Goal: Task Accomplishment & Management: Manage account settings

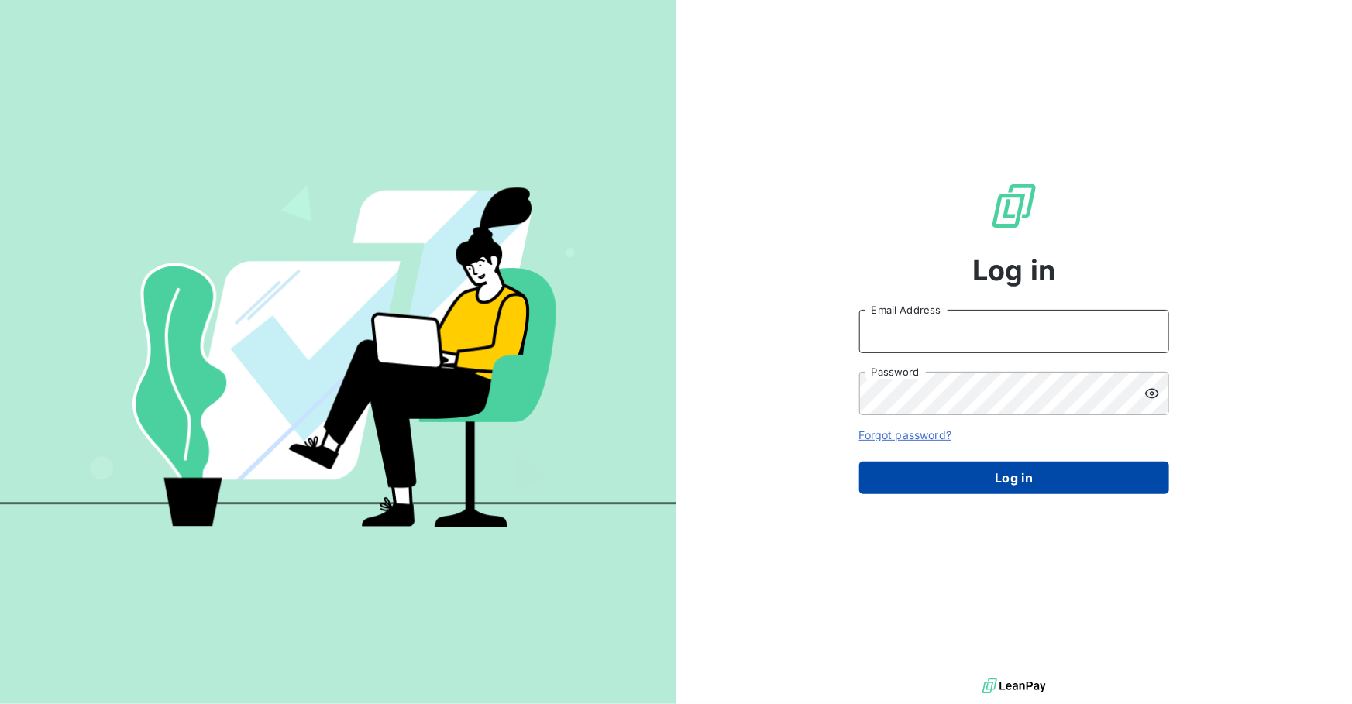
type input "[EMAIL_ADDRESS][DOMAIN_NAME]"
click at [997, 471] on button "Log in" at bounding box center [1014, 478] width 310 height 33
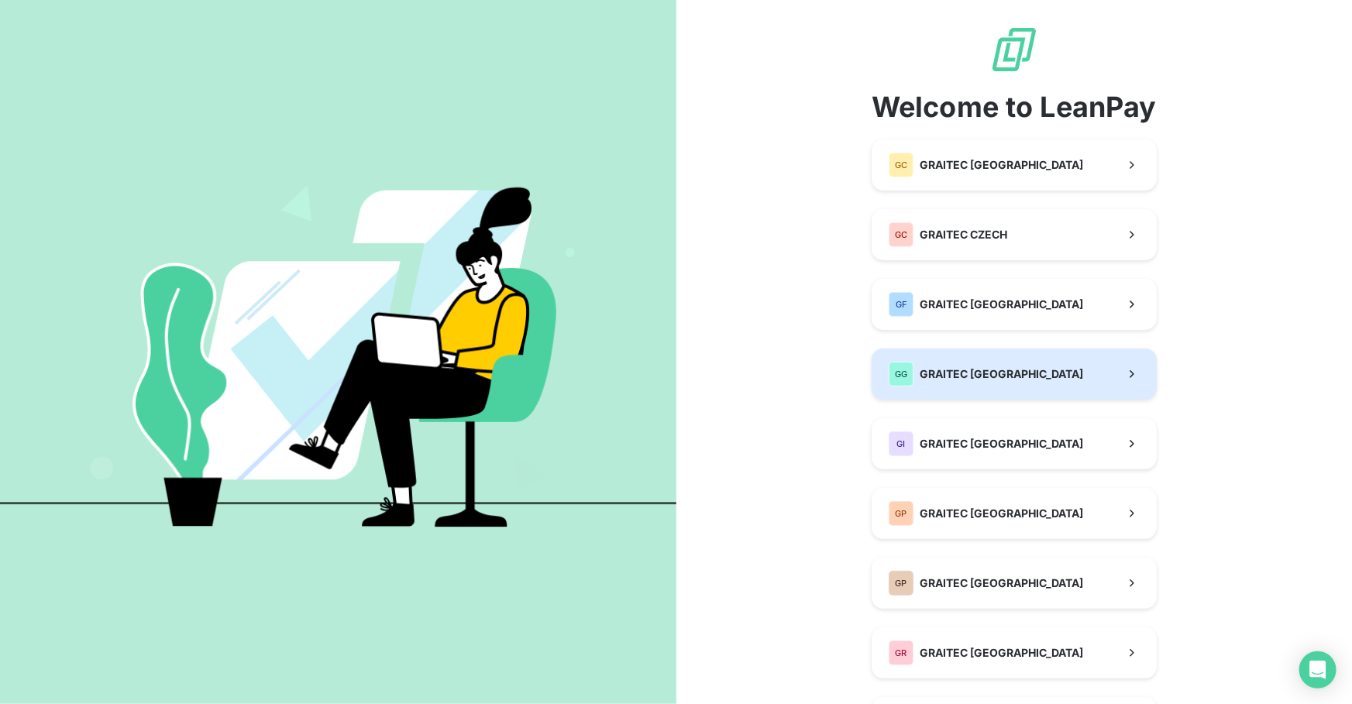
click at [966, 394] on button "GG GRAITEC [GEOGRAPHIC_DATA]" at bounding box center [1014, 374] width 285 height 51
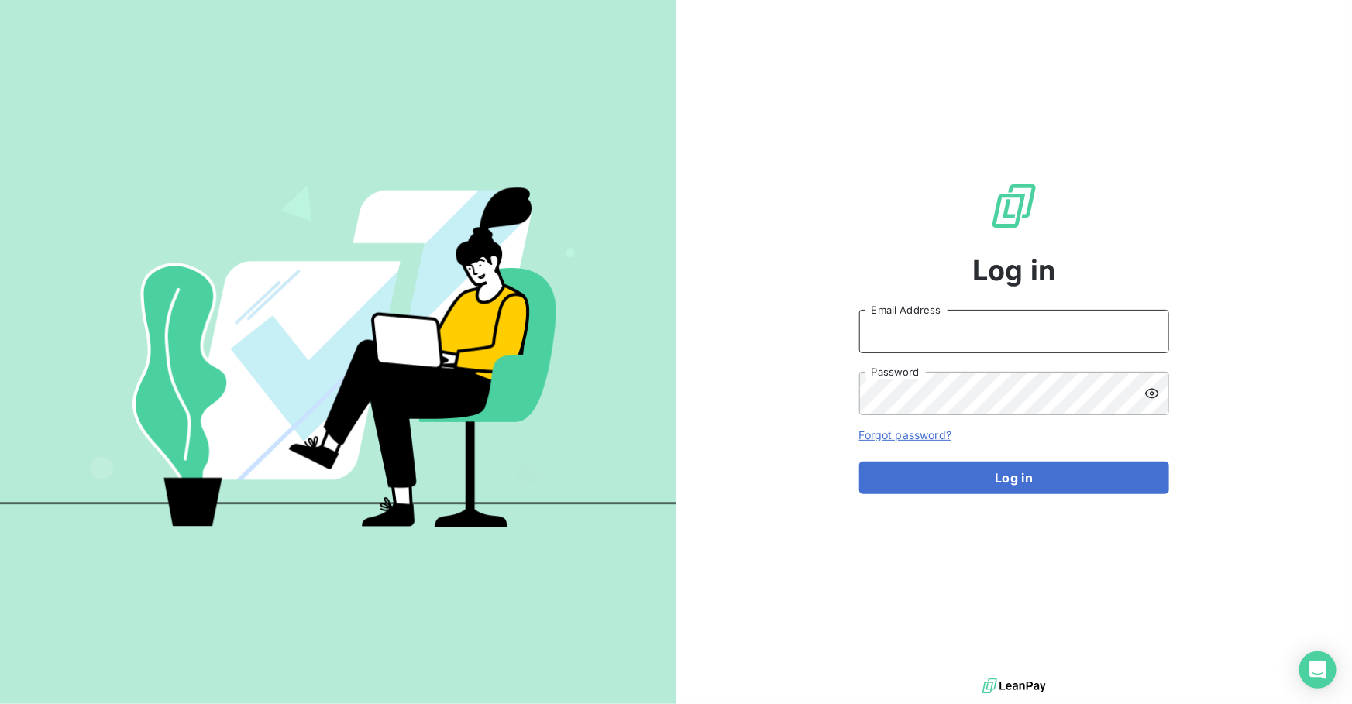
type input "[EMAIL_ADDRESS][DOMAIN_NAME]"
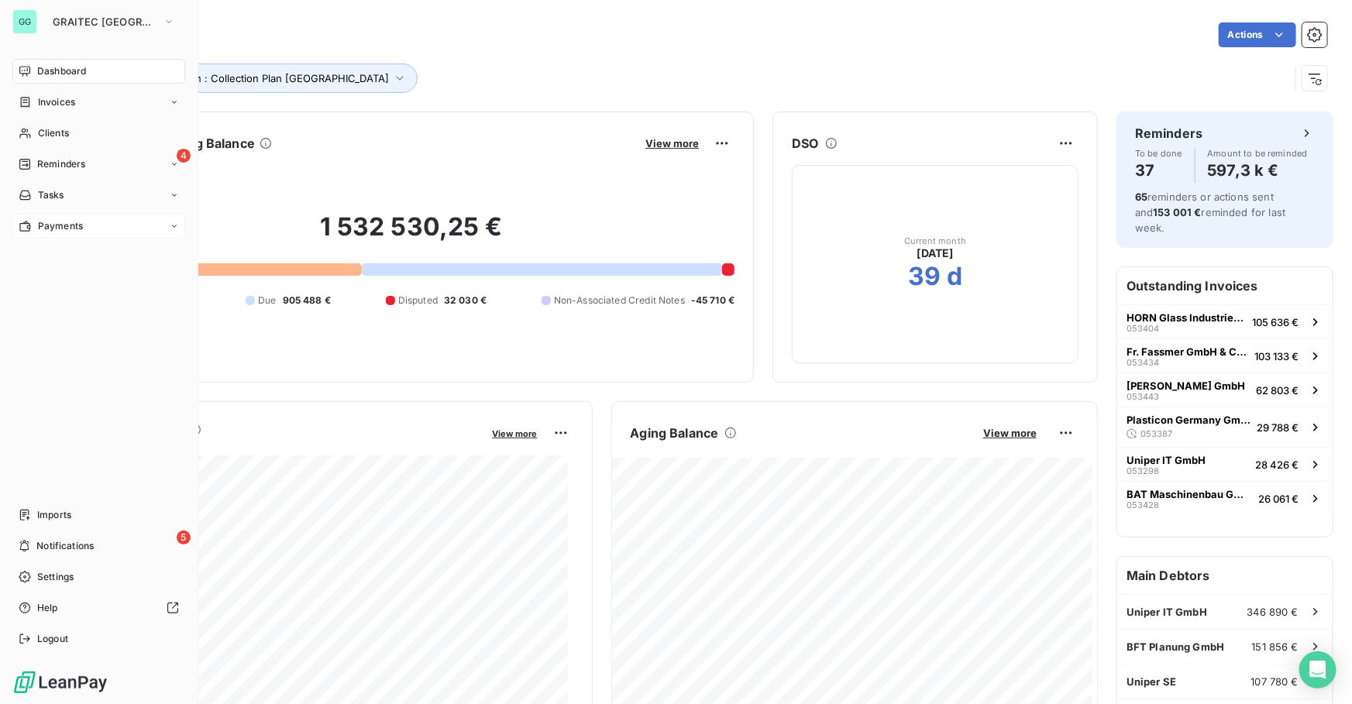
click at [71, 217] on div "Payments" at bounding box center [98, 226] width 173 height 25
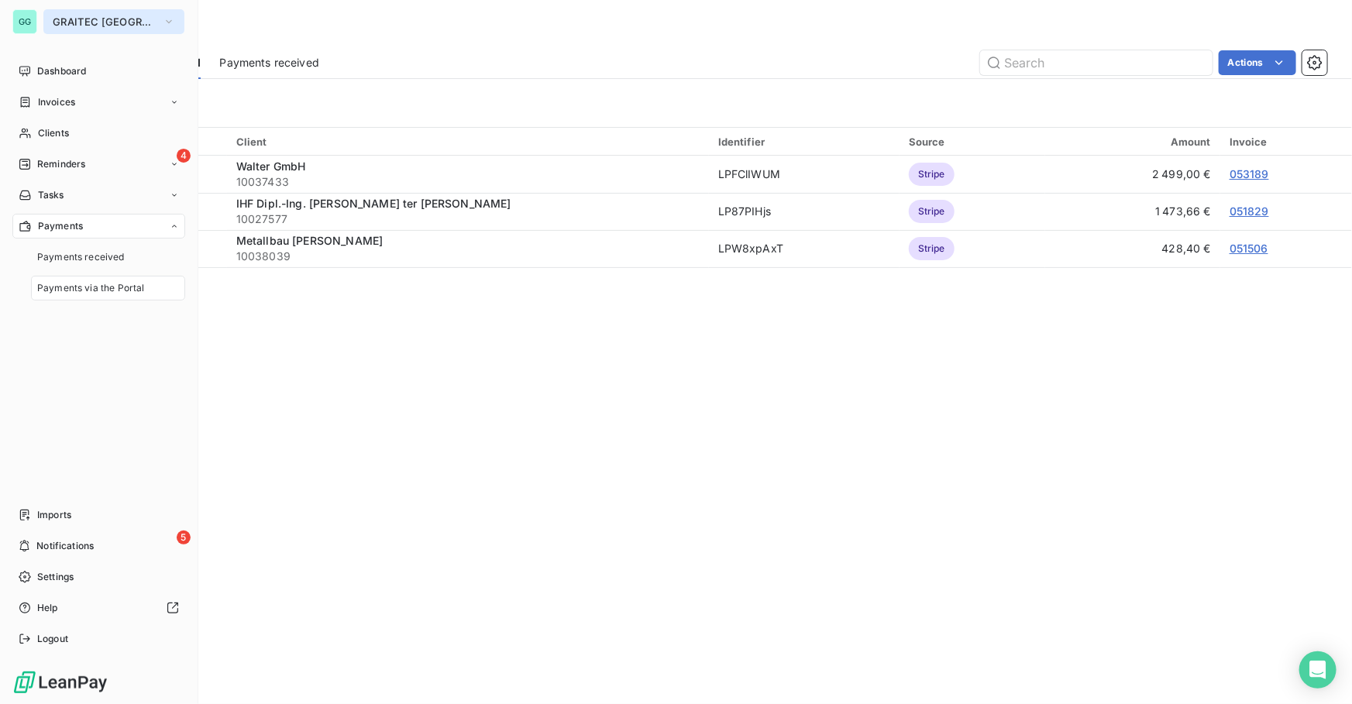
click at [89, 29] on button "GRAITEC [GEOGRAPHIC_DATA]" at bounding box center [113, 21] width 141 height 25
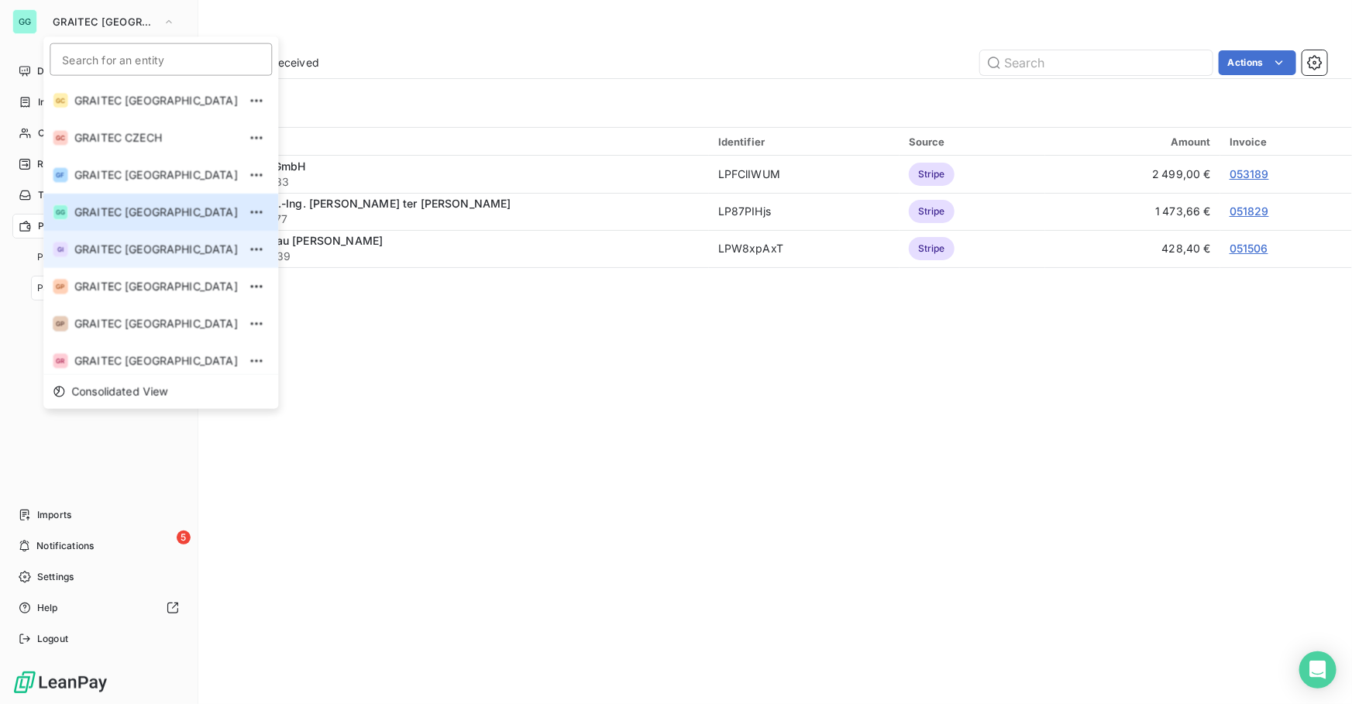
click at [141, 248] on span "GRAITEC [GEOGRAPHIC_DATA]" at bounding box center [156, 249] width 164 height 15
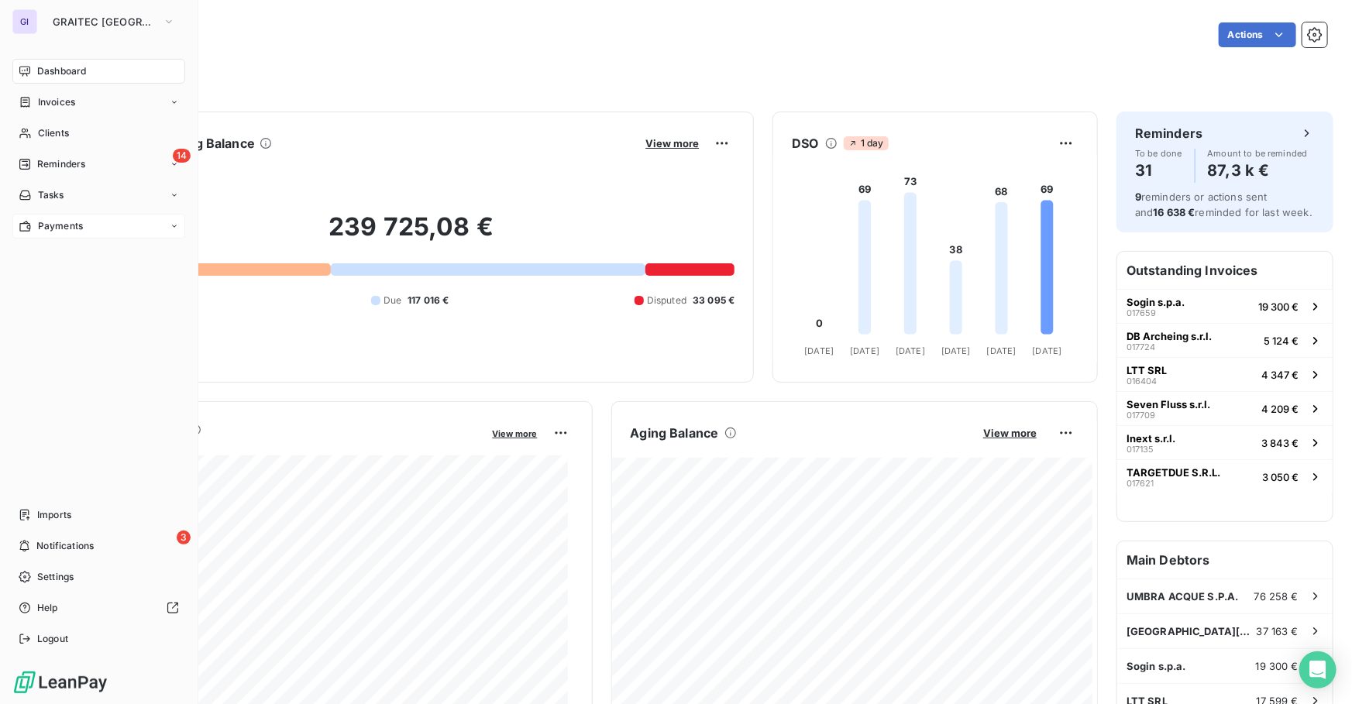
click at [62, 236] on div "Payments" at bounding box center [98, 226] width 173 height 25
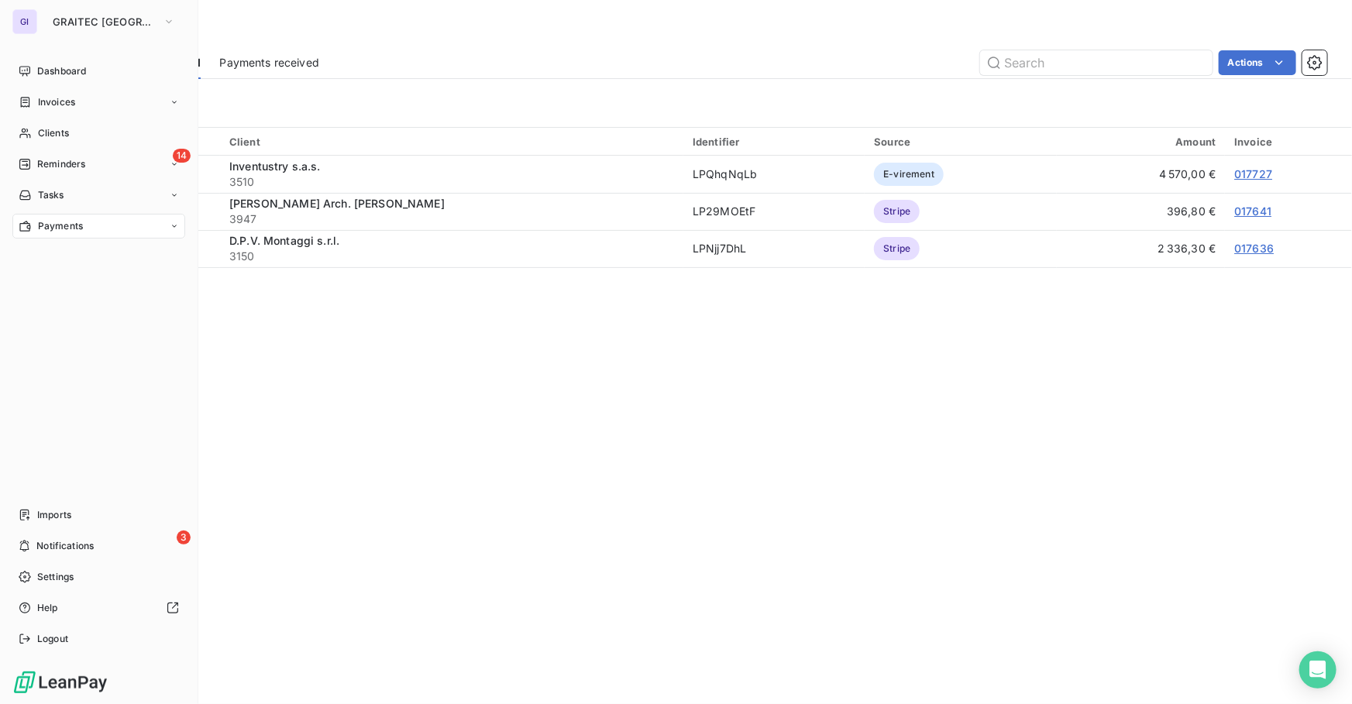
click at [85, 8] on div "GI GRAITEC [GEOGRAPHIC_DATA] Dashboard Invoices Clients 14 Reminders Tasks Paym…" at bounding box center [99, 352] width 198 height 704
click at [87, 24] on span "GRAITEC [GEOGRAPHIC_DATA]" at bounding box center [105, 21] width 104 height 12
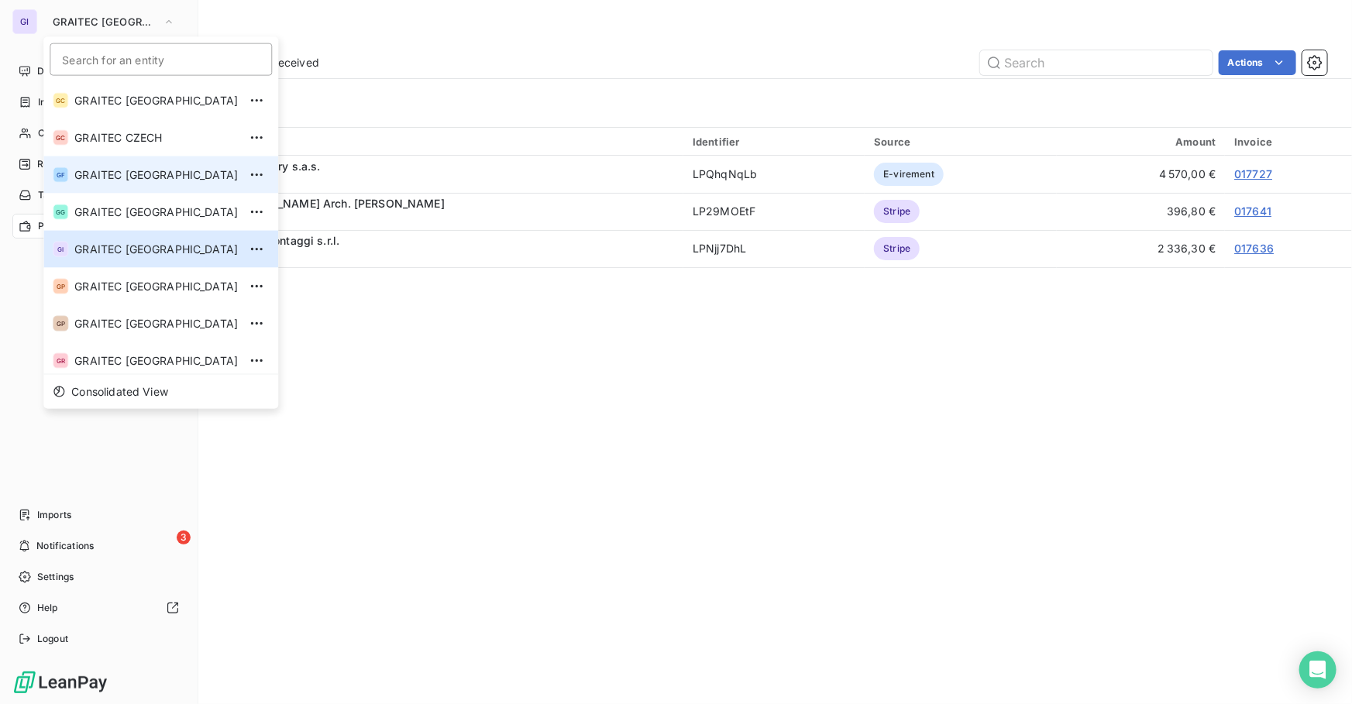
click at [136, 170] on span "GRAITEC [GEOGRAPHIC_DATA]" at bounding box center [156, 174] width 164 height 15
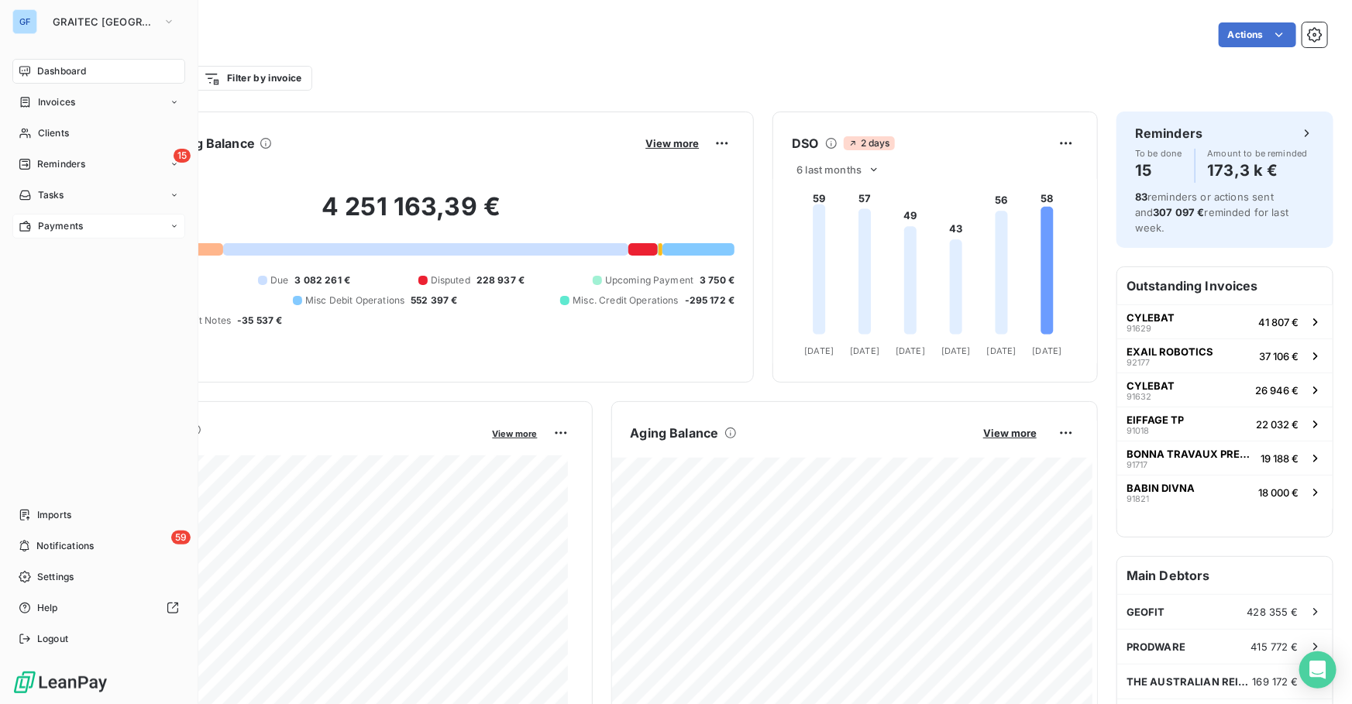
click at [81, 227] on span "Payments" at bounding box center [60, 226] width 45 height 14
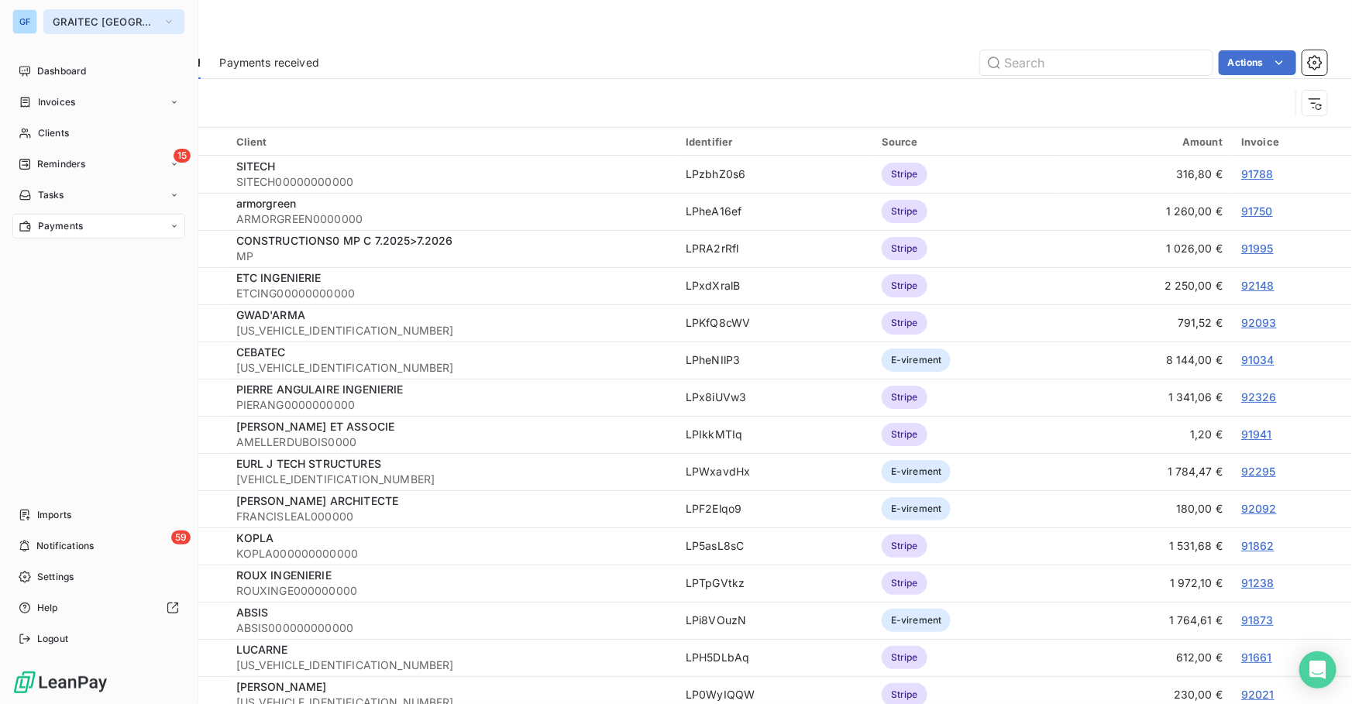
click at [110, 14] on button "GRAITEC [GEOGRAPHIC_DATA]" at bounding box center [113, 21] width 141 height 25
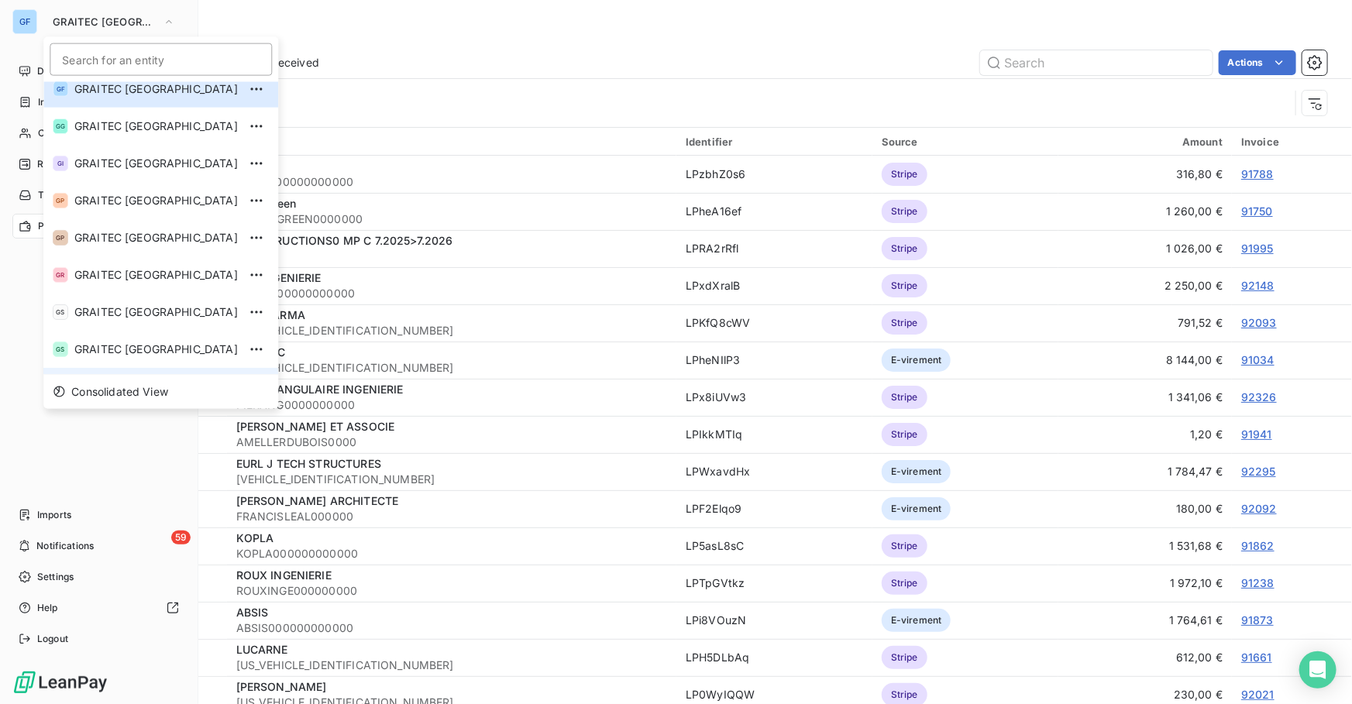
scroll to position [153, 0]
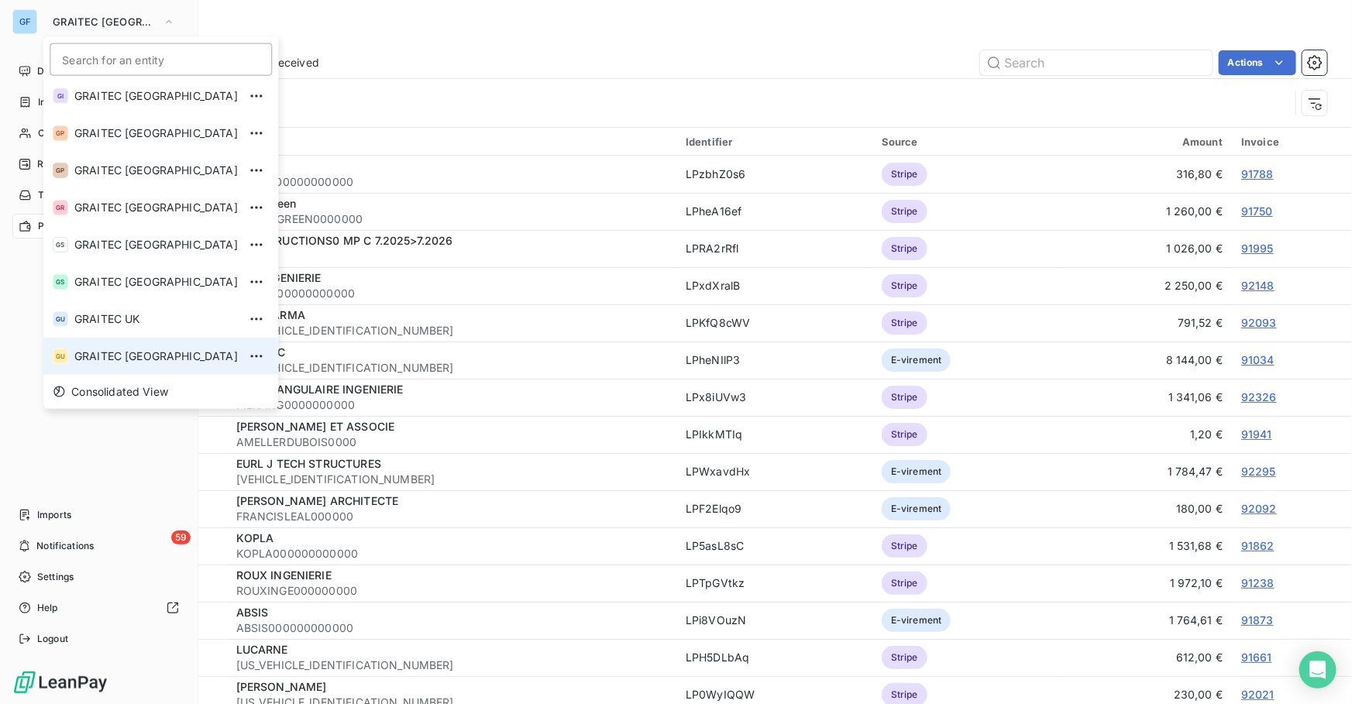
click at [108, 355] on span "GRAITEC [GEOGRAPHIC_DATA]" at bounding box center [156, 356] width 164 height 15
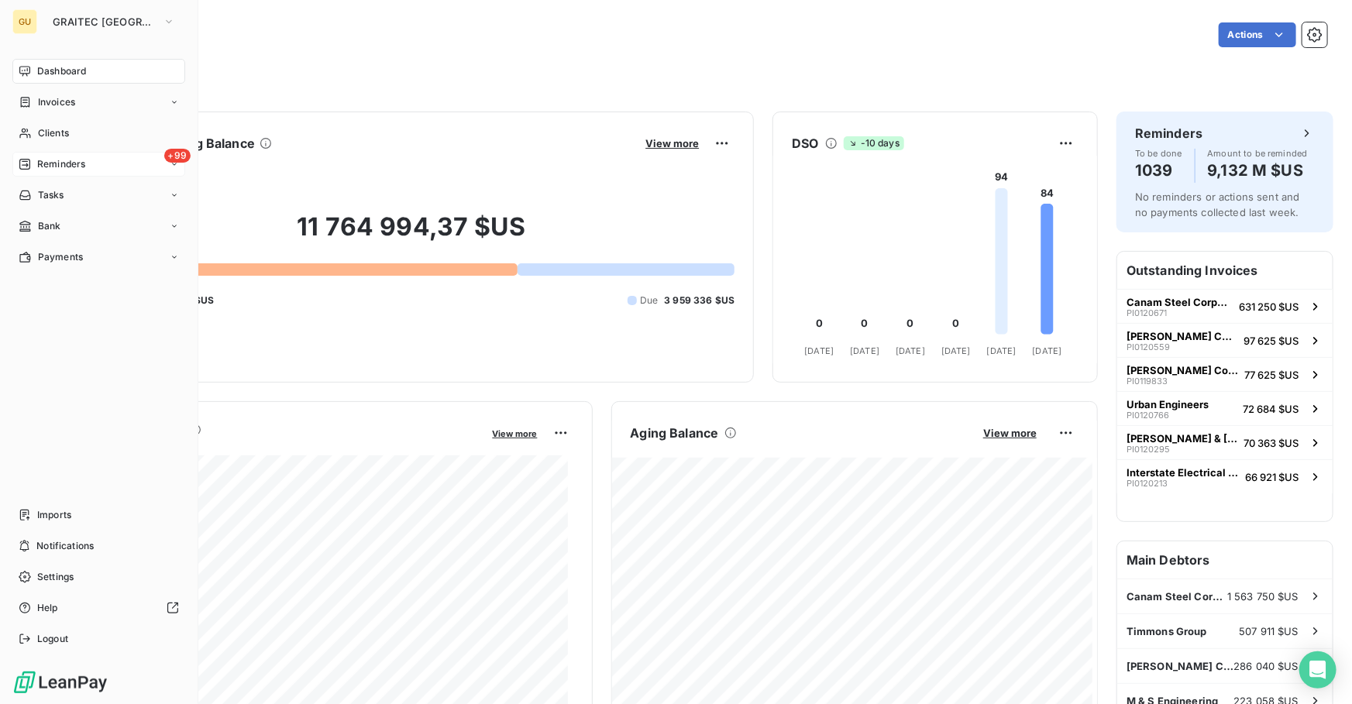
click at [45, 159] on span "Reminders" at bounding box center [61, 164] width 48 height 14
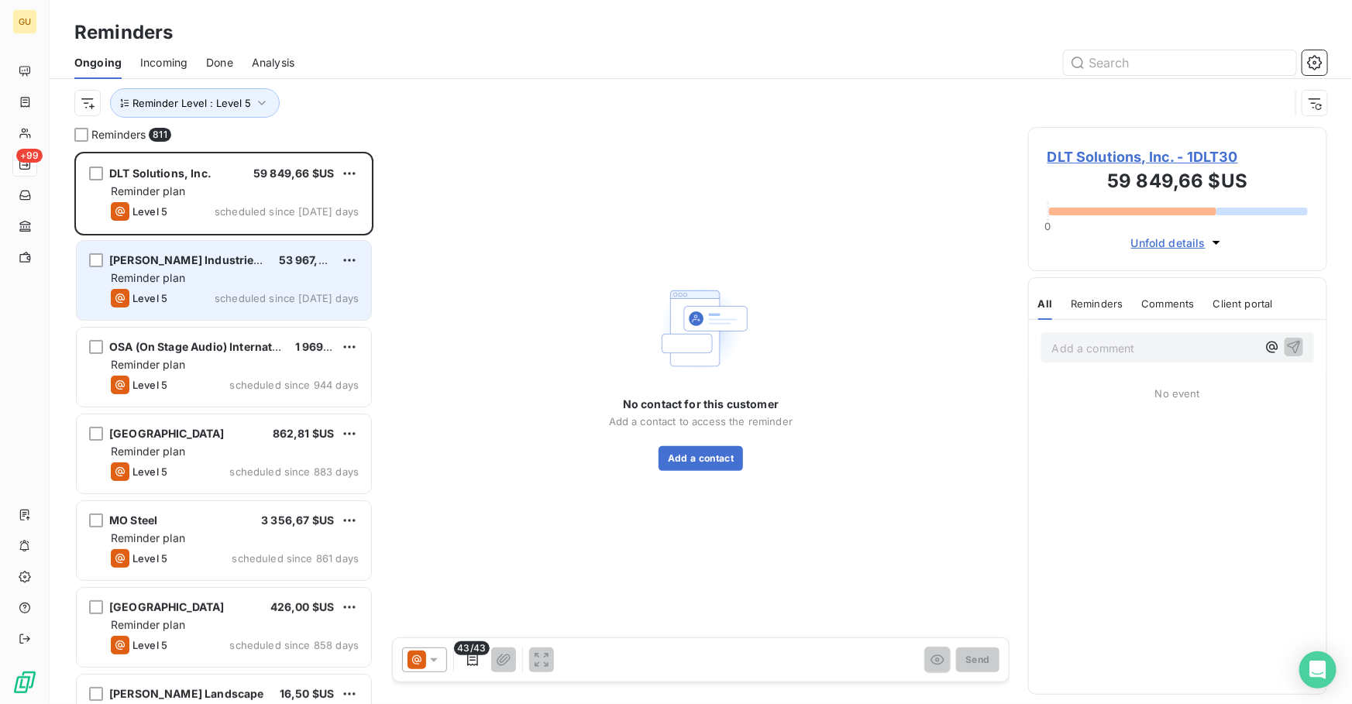
scroll to position [542, 288]
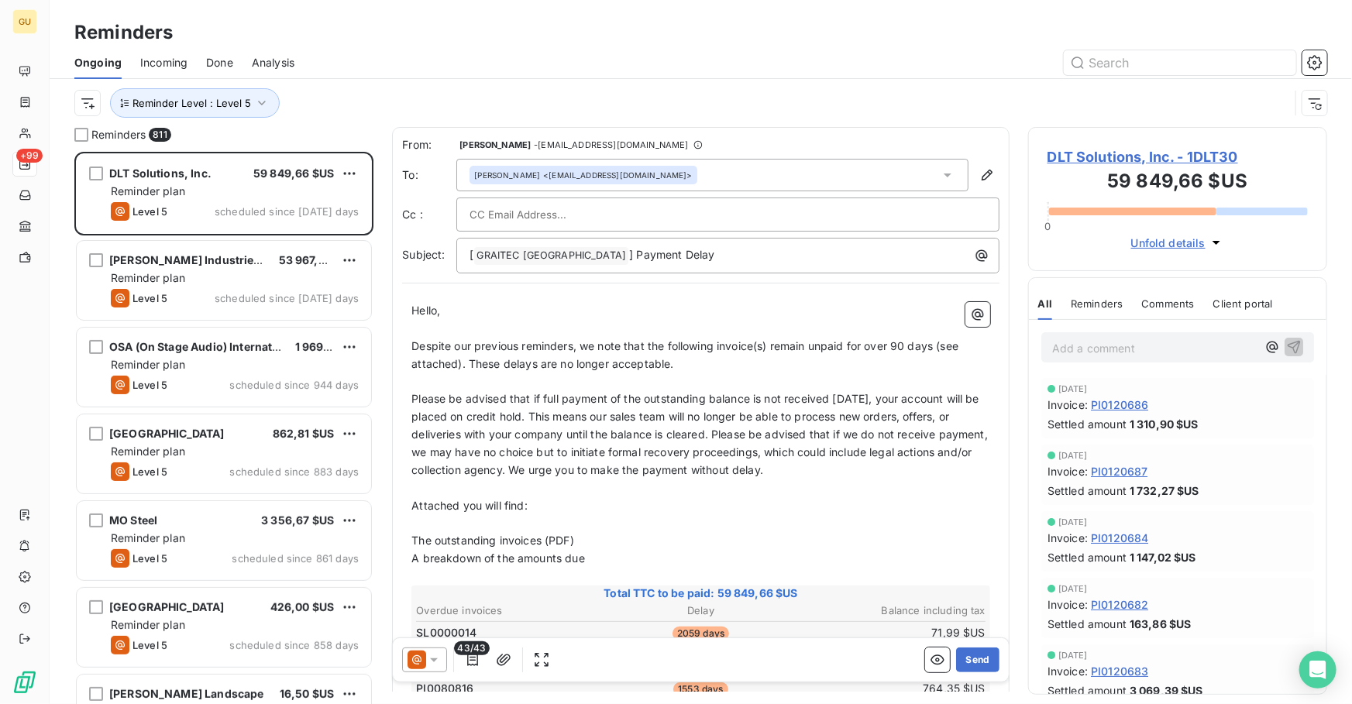
click at [209, 52] on div "Done" at bounding box center [219, 62] width 27 height 33
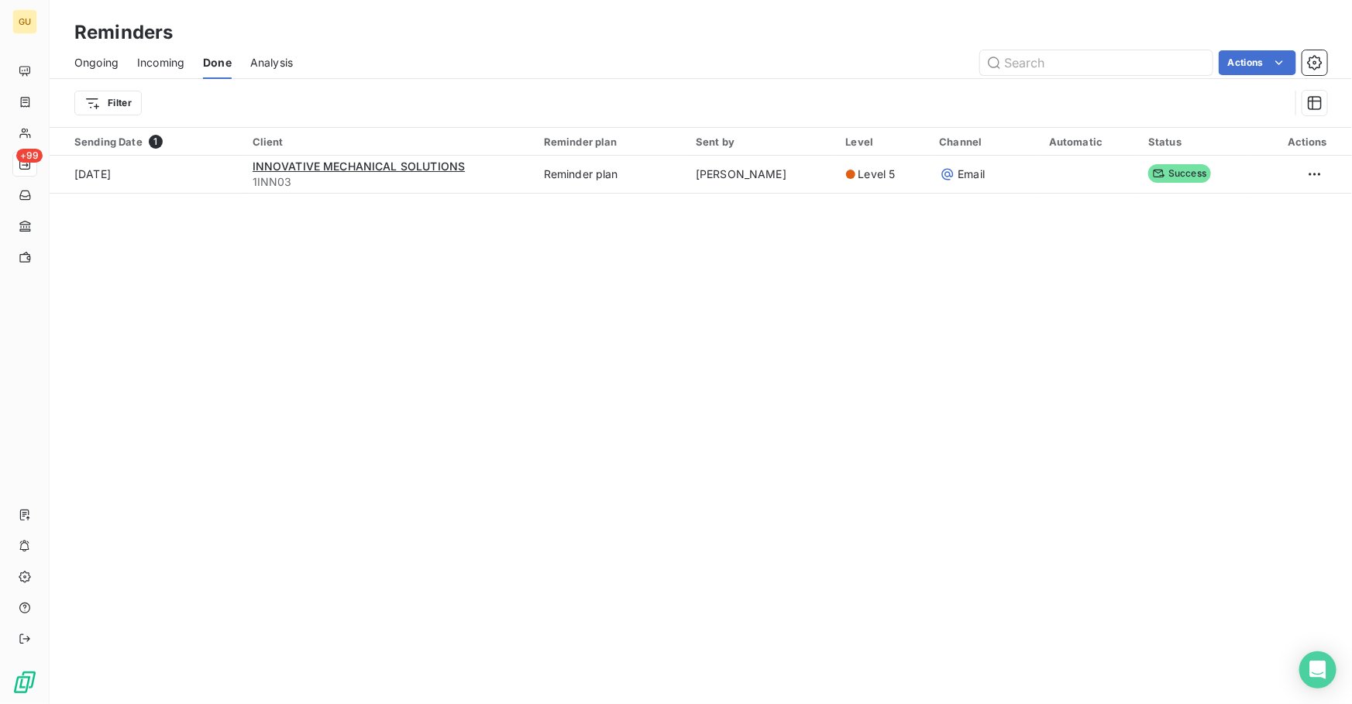
click at [91, 60] on span "Ongoing" at bounding box center [96, 62] width 44 height 15
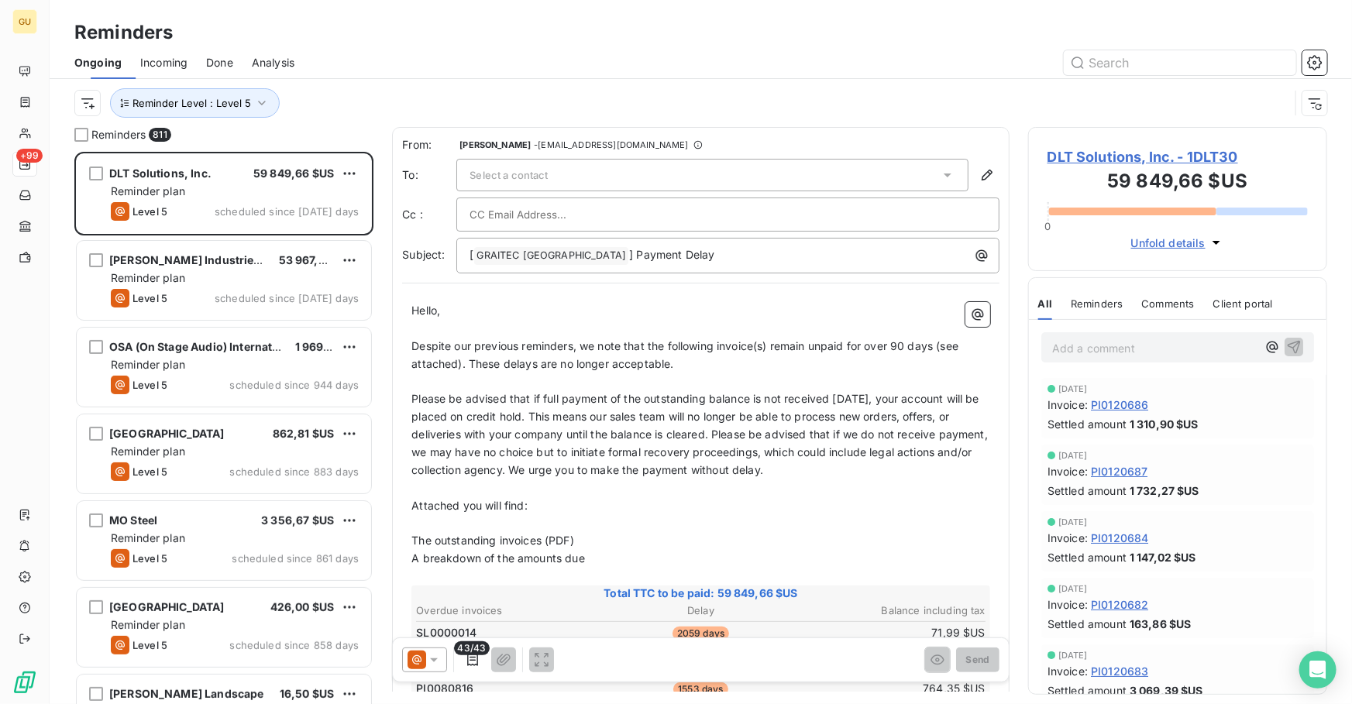
scroll to position [542, 288]
click at [164, 65] on span "Incoming" at bounding box center [163, 62] width 47 height 15
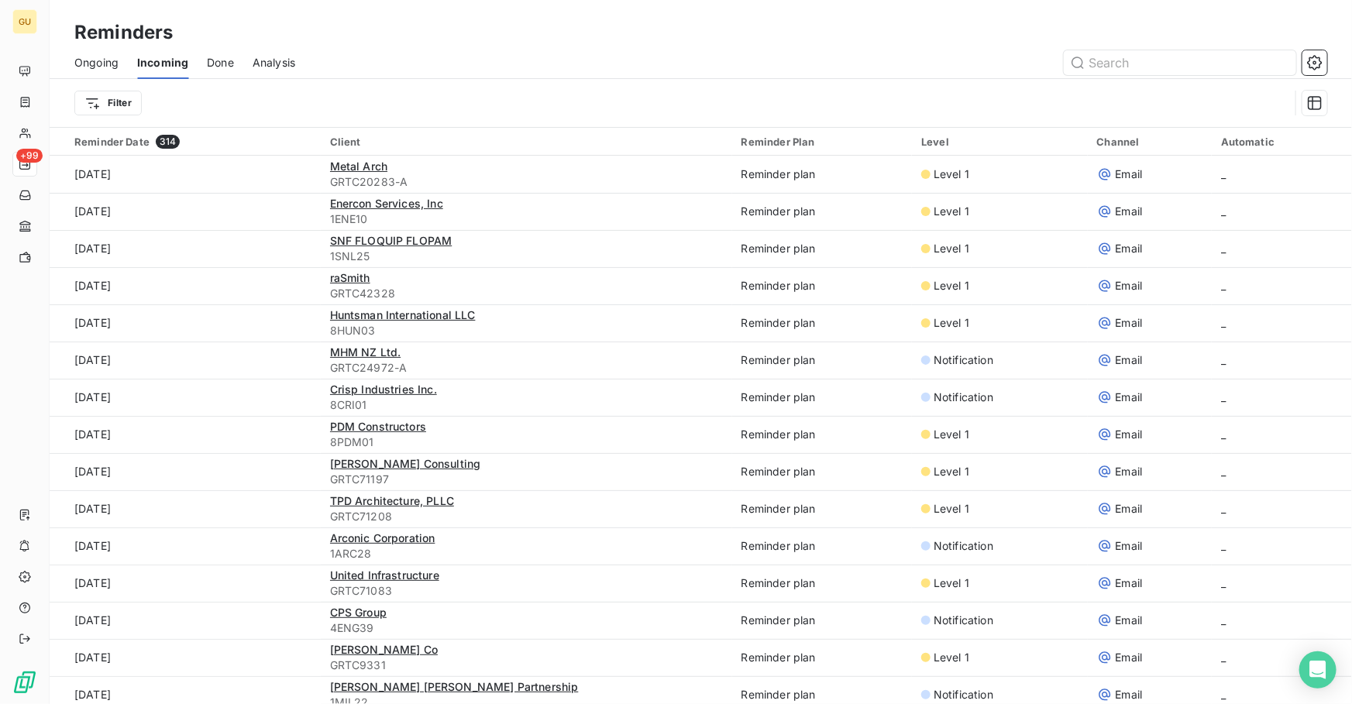
click at [236, 64] on div "Ongoing Incoming Done Analysis" at bounding box center [701, 62] width 1303 height 33
click at [251, 64] on div "Ongoing Incoming Done Analysis" at bounding box center [701, 62] width 1303 height 33
click at [262, 64] on span "Analysis" at bounding box center [274, 62] width 43 height 15
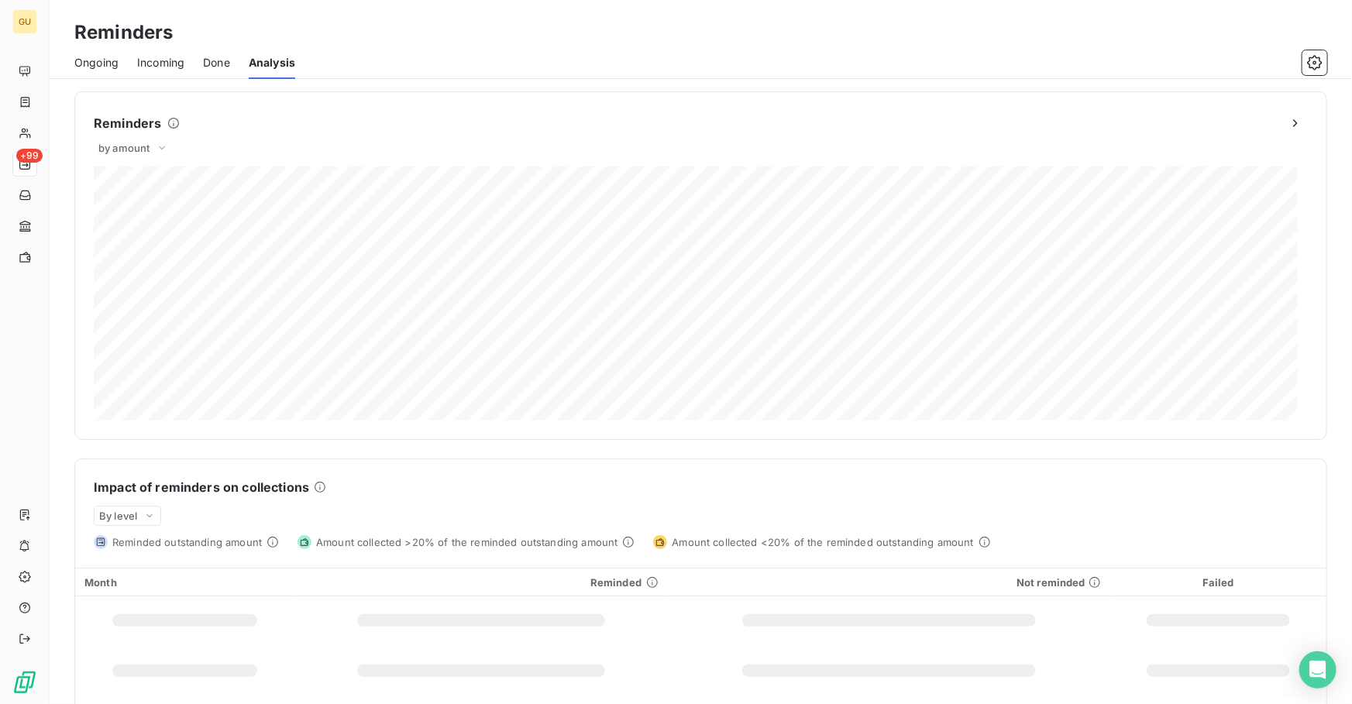
click at [206, 64] on span "Done" at bounding box center [216, 62] width 27 height 15
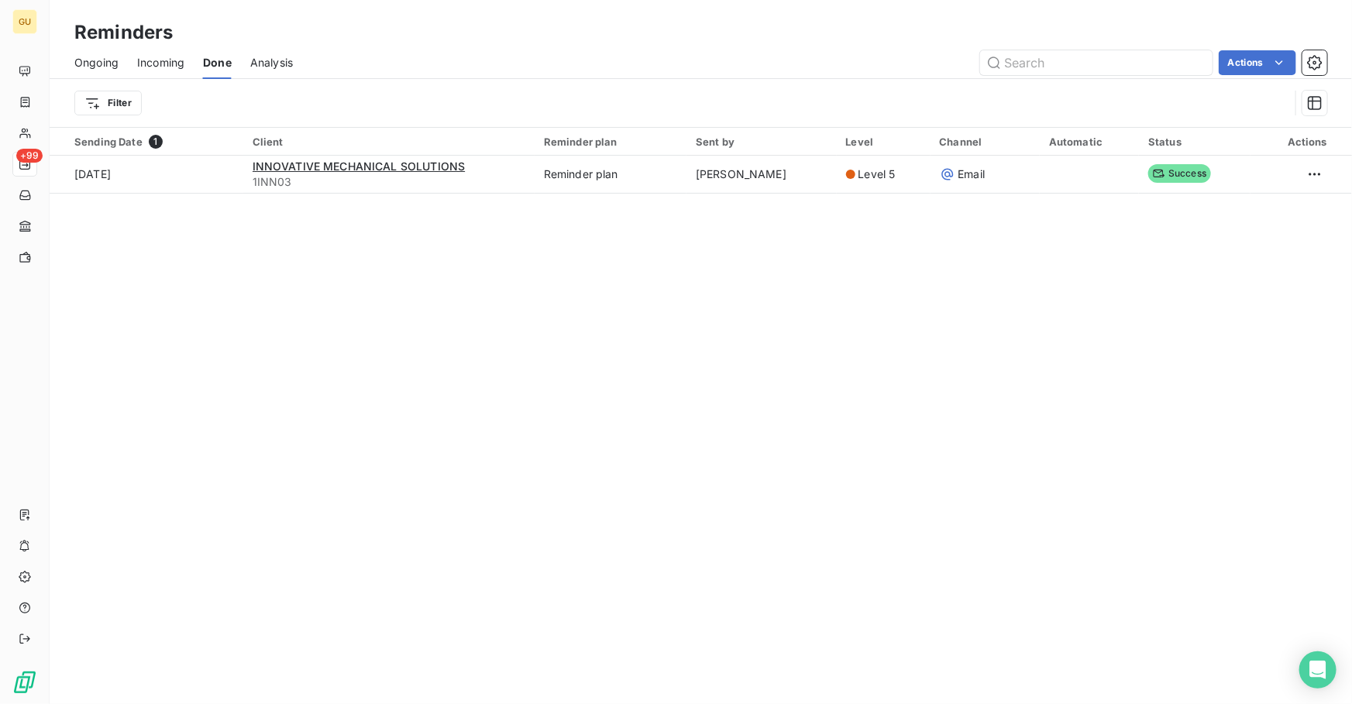
click at [154, 64] on span "Incoming" at bounding box center [160, 62] width 47 height 15
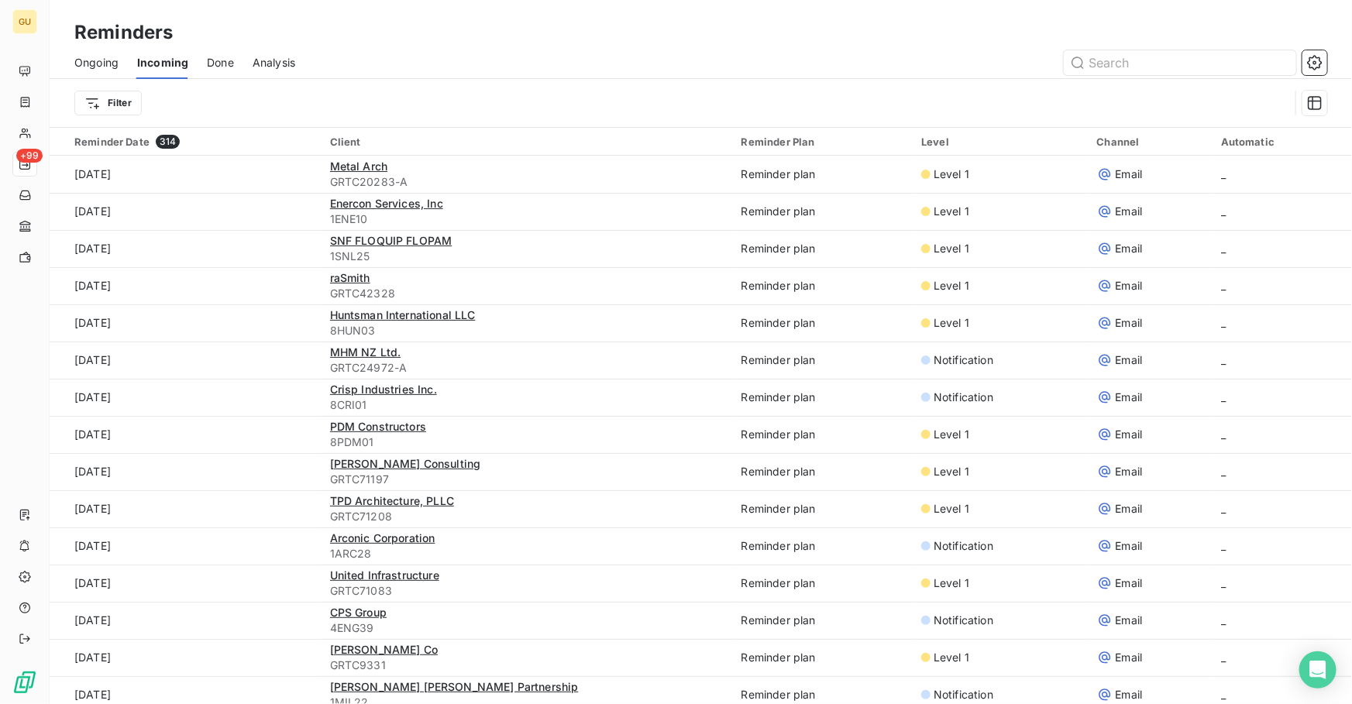
click at [85, 64] on span "Ongoing" at bounding box center [96, 62] width 44 height 15
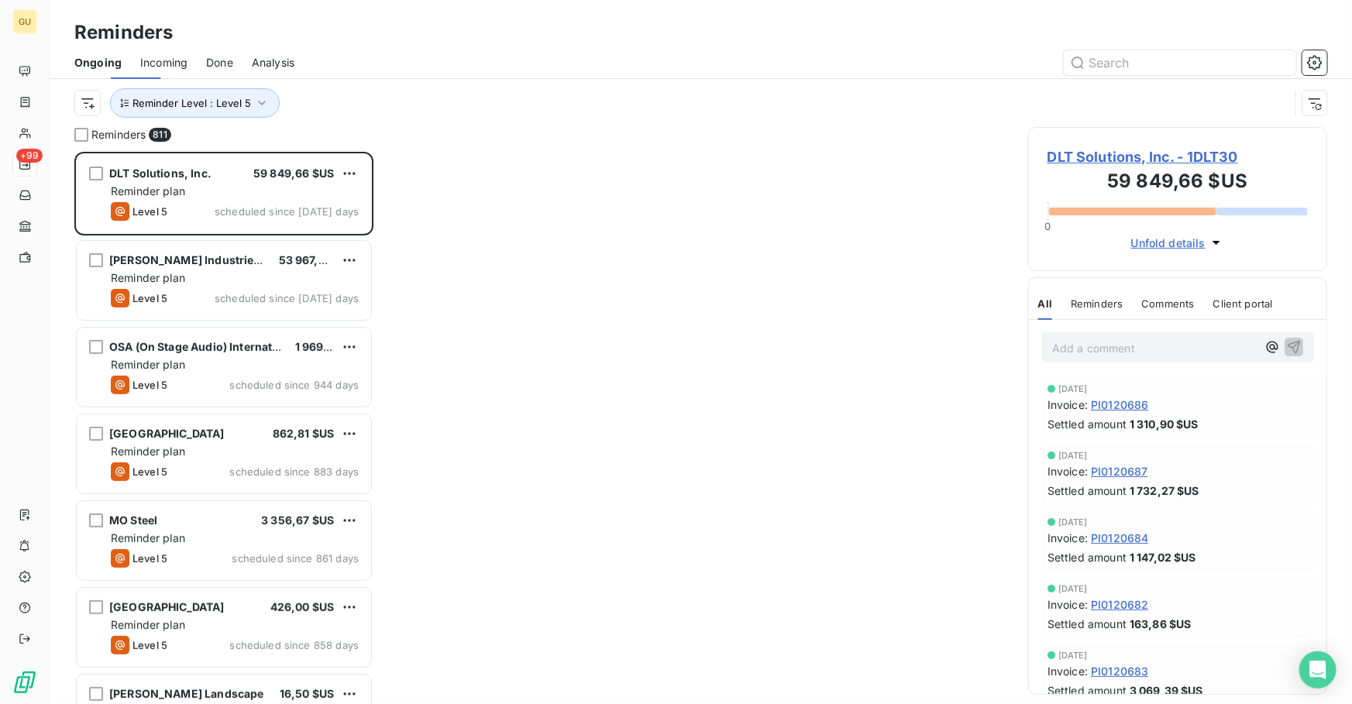
scroll to position [542, 288]
